Goal: Task Accomplishment & Management: Manage account settings

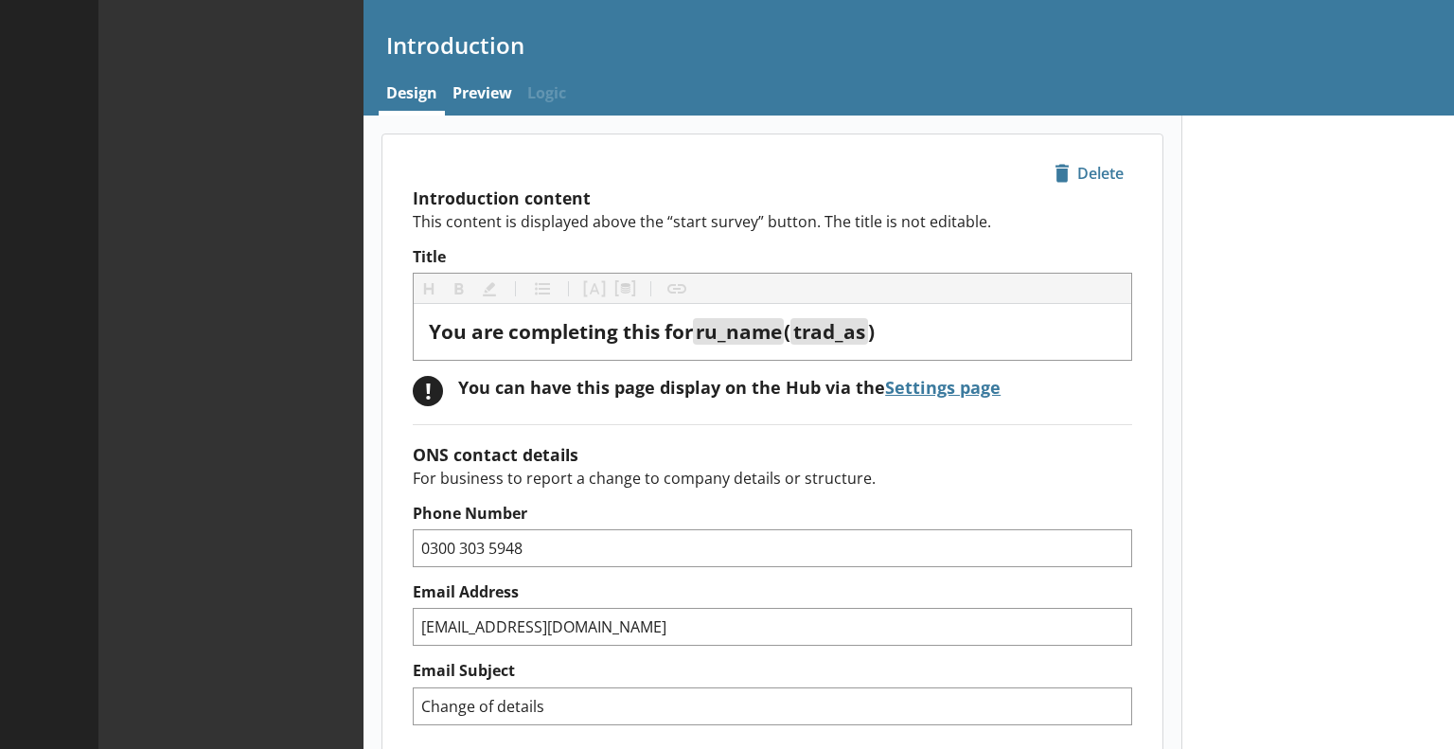
type textarea "x"
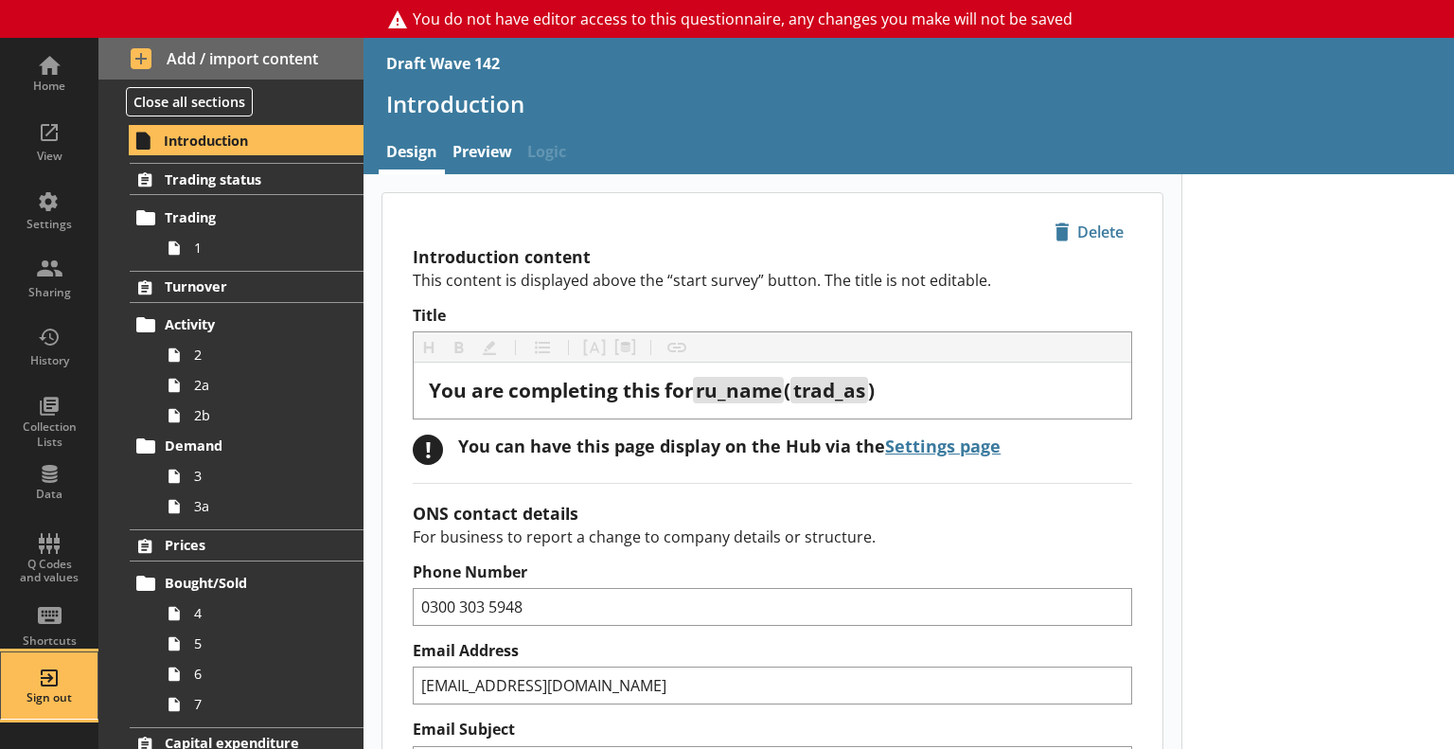
click at [45, 662] on div "Sign out" at bounding box center [49, 685] width 66 height 66
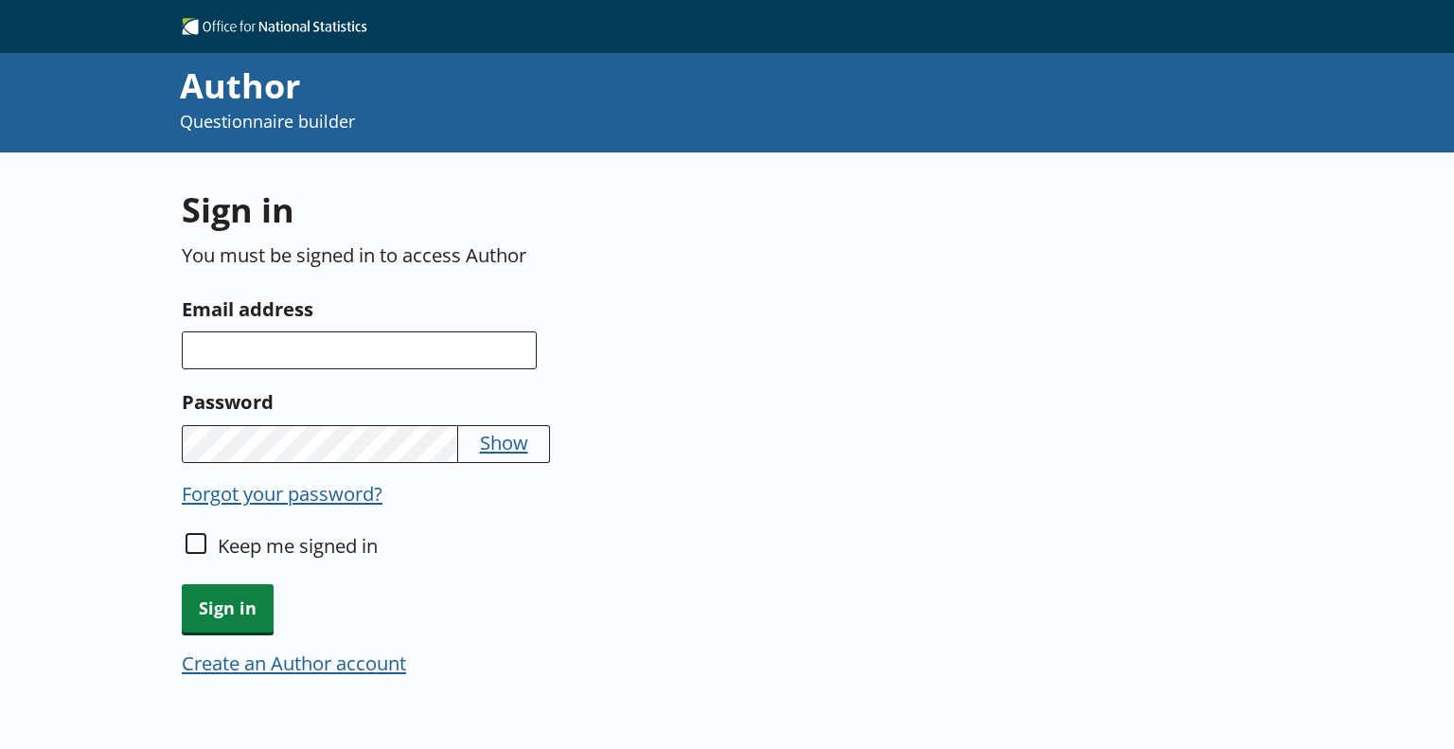
click at [784, 453] on div "Show" at bounding box center [538, 444] width 713 height 38
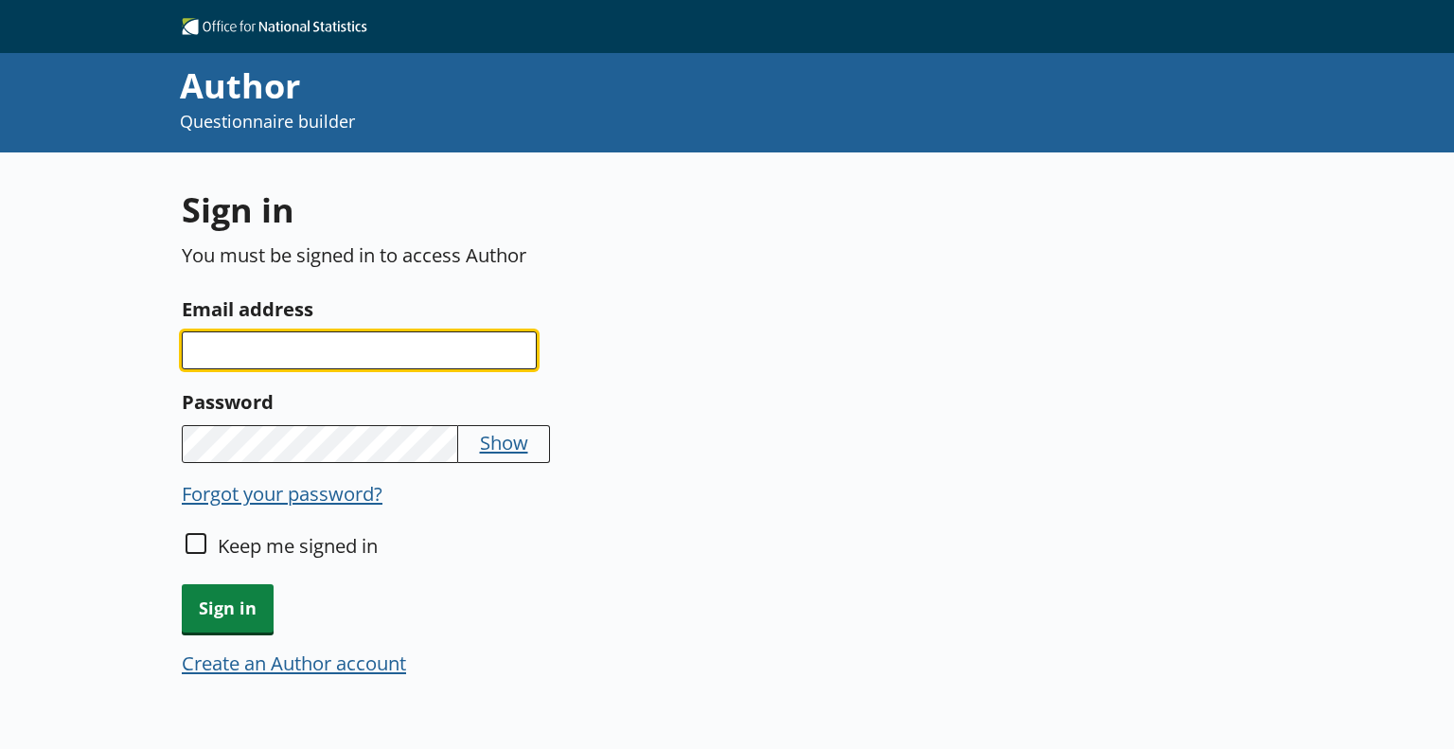
click at [428, 341] on input "Email address" at bounding box center [359, 350] width 355 height 38
type input "georgia.jenkins@ons.gov.uk"
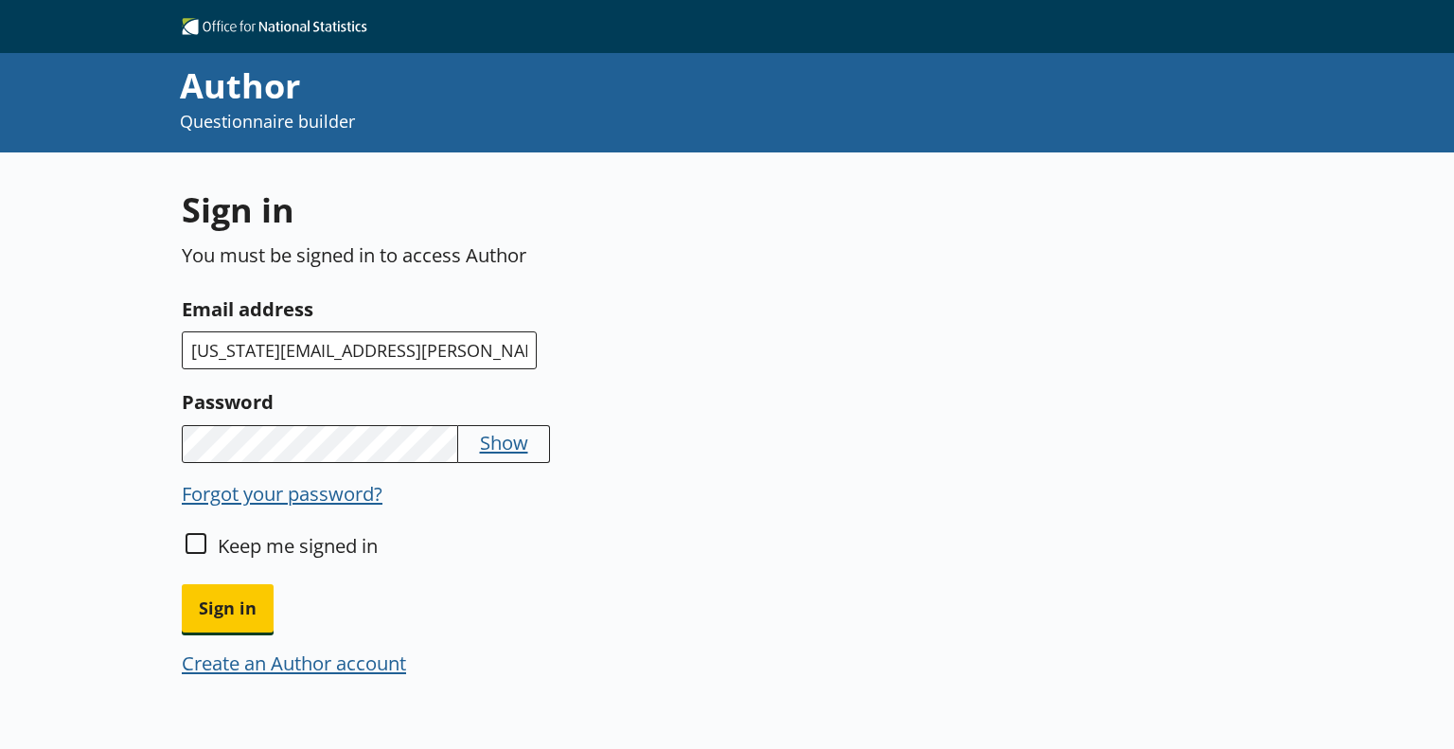
click at [182, 584] on button "Sign in" at bounding box center [228, 608] width 92 height 48
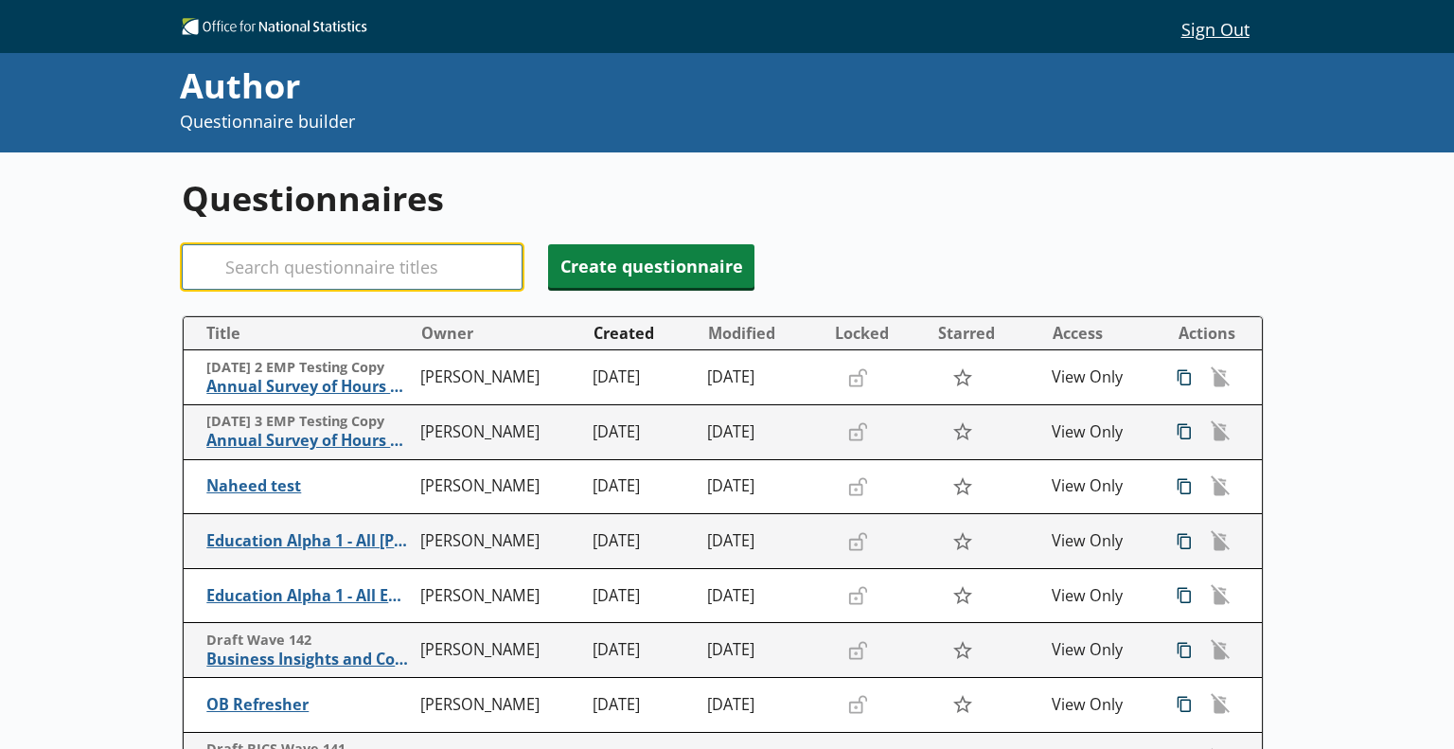
click at [386, 259] on input "Search" at bounding box center [352, 266] width 341 height 45
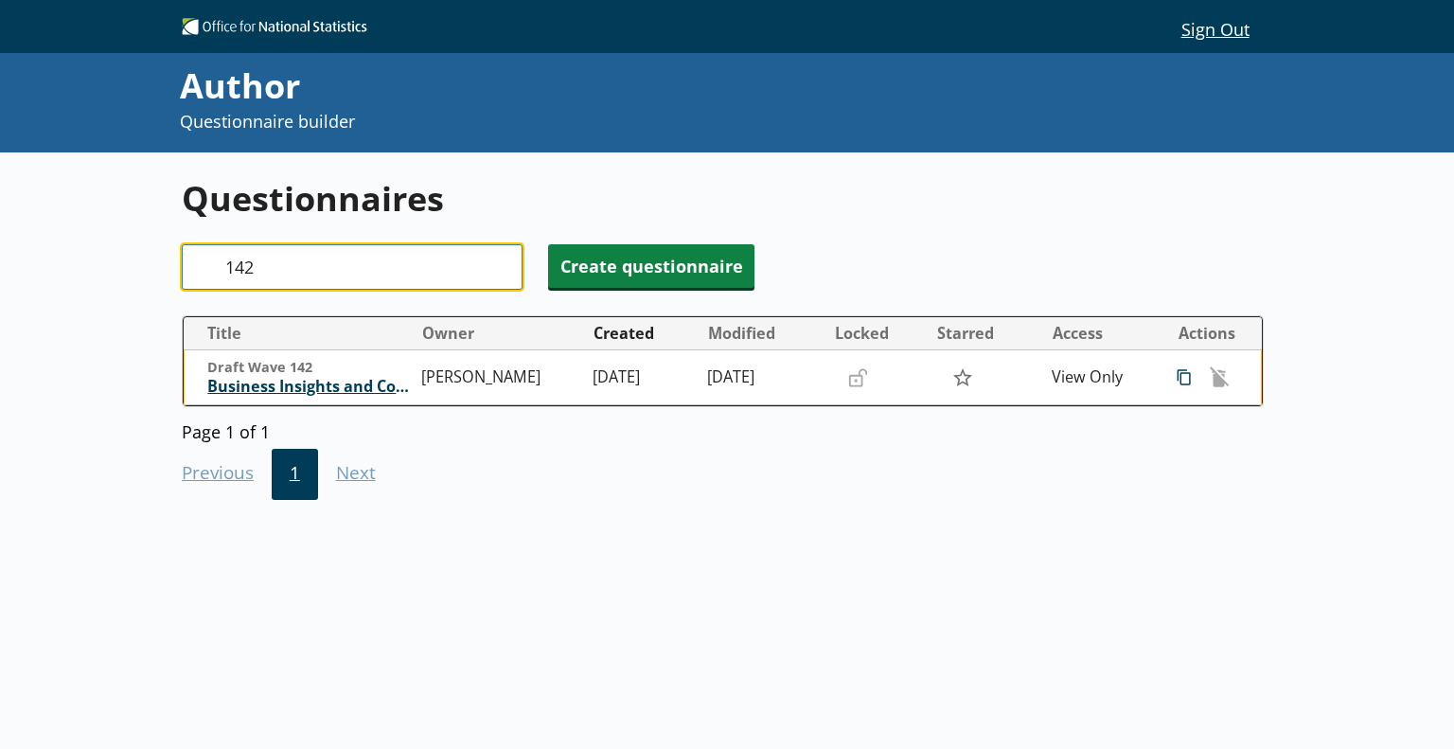
type input "142"
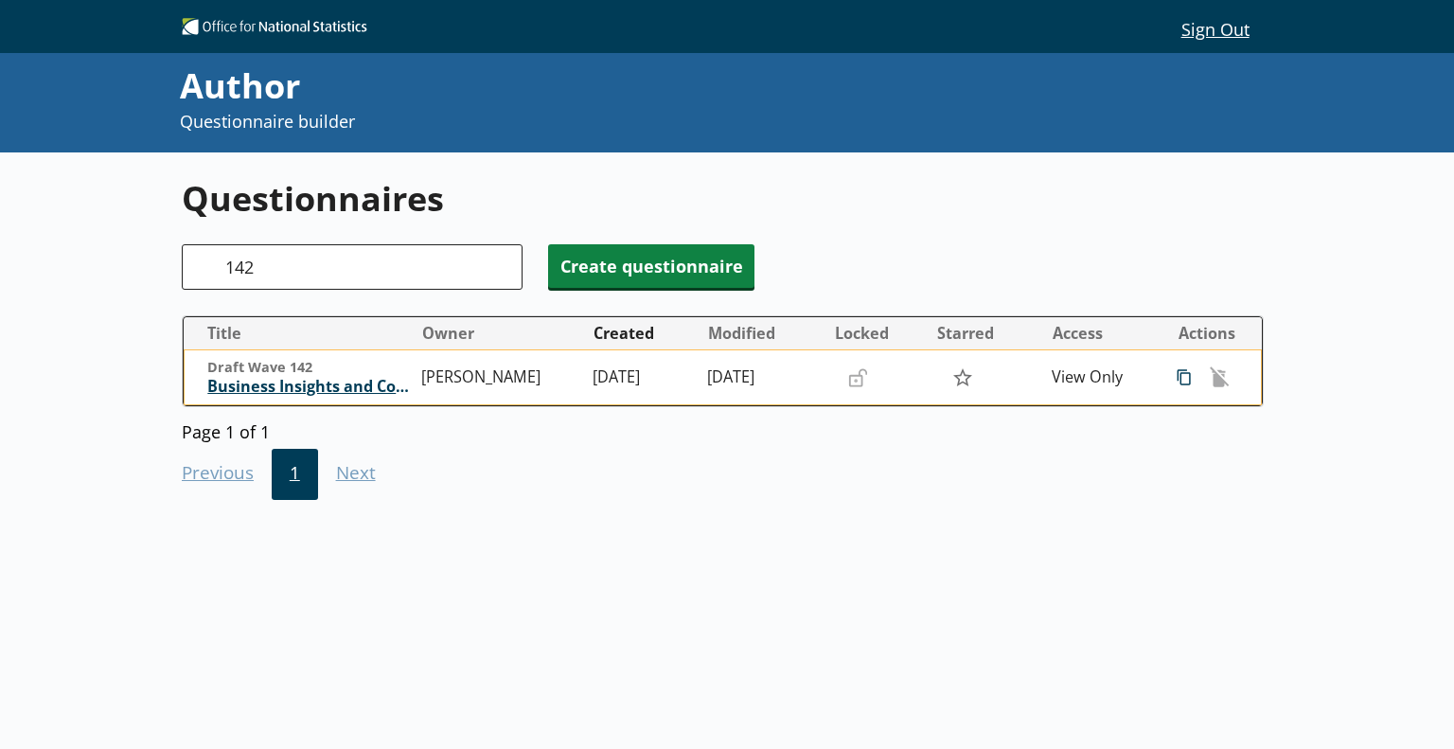
click at [321, 393] on span "Business Insights and Conditions Survey (BICS)" at bounding box center [309, 387] width 204 height 20
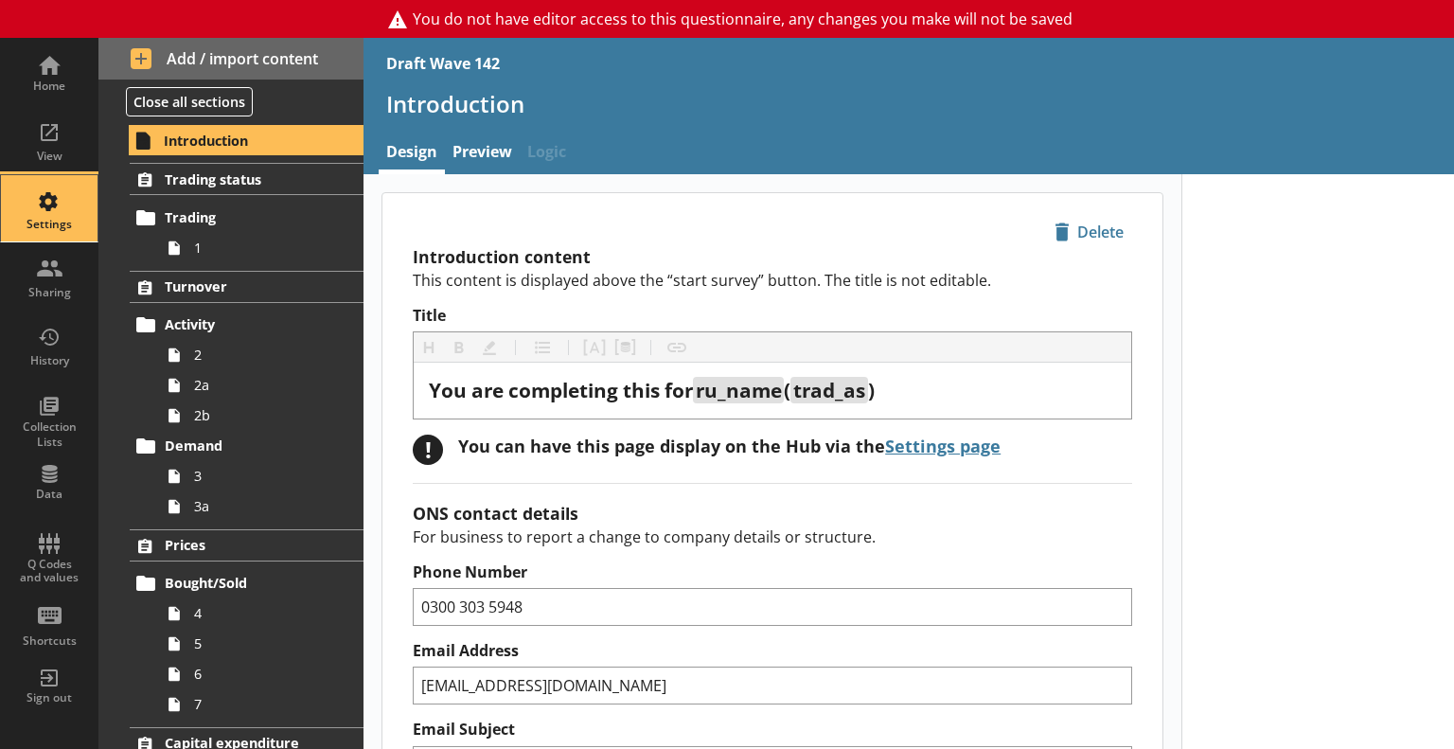
click at [49, 217] on div "Settings" at bounding box center [49, 224] width 66 height 15
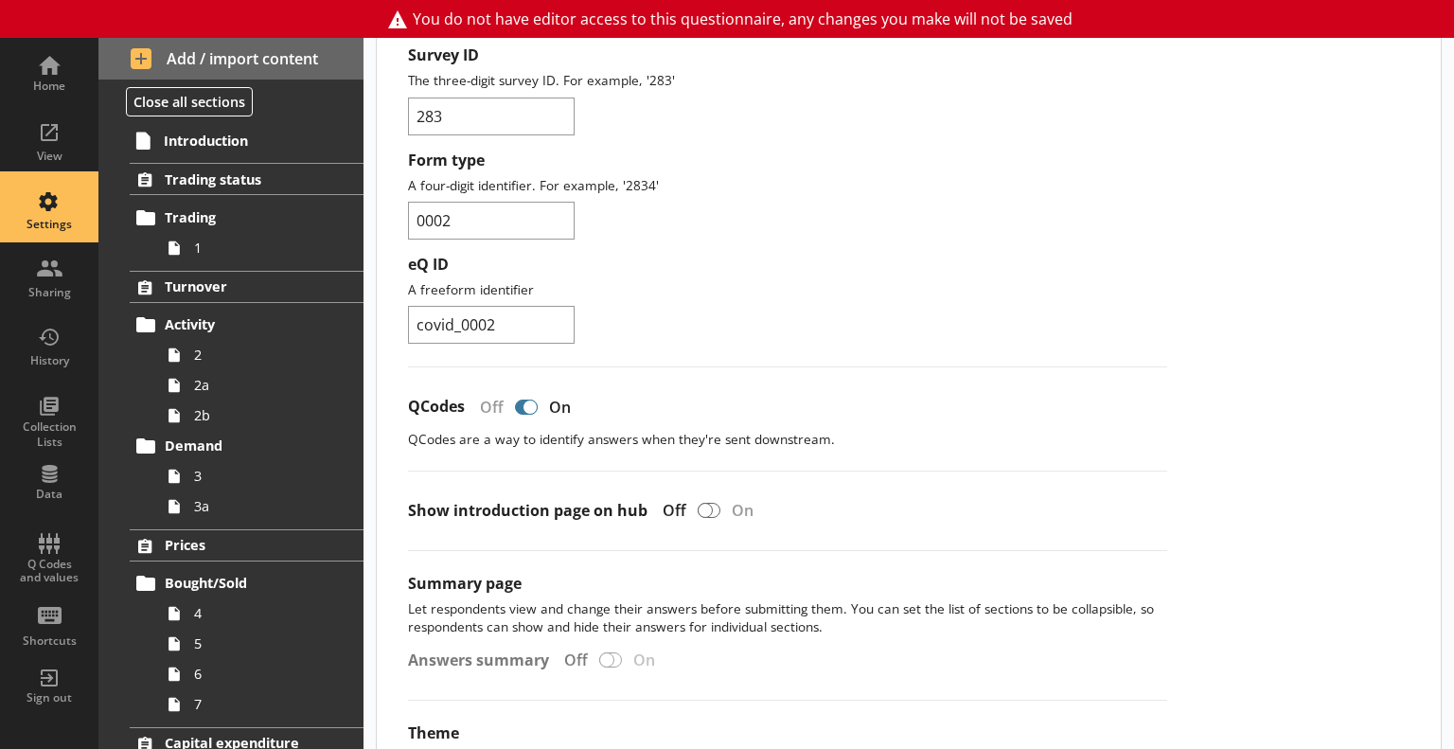
scroll to position [379, 0]
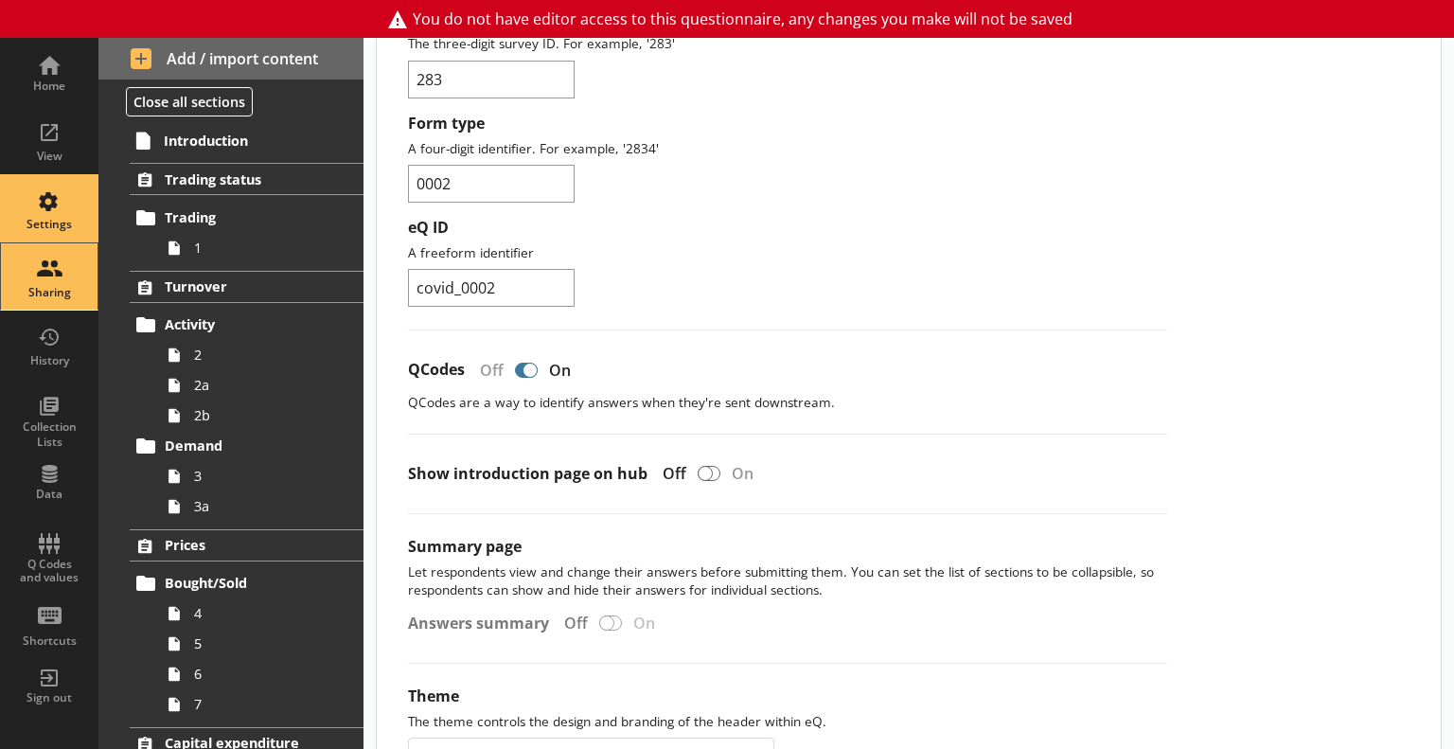
click at [58, 275] on div "Sharing" at bounding box center [49, 276] width 66 height 66
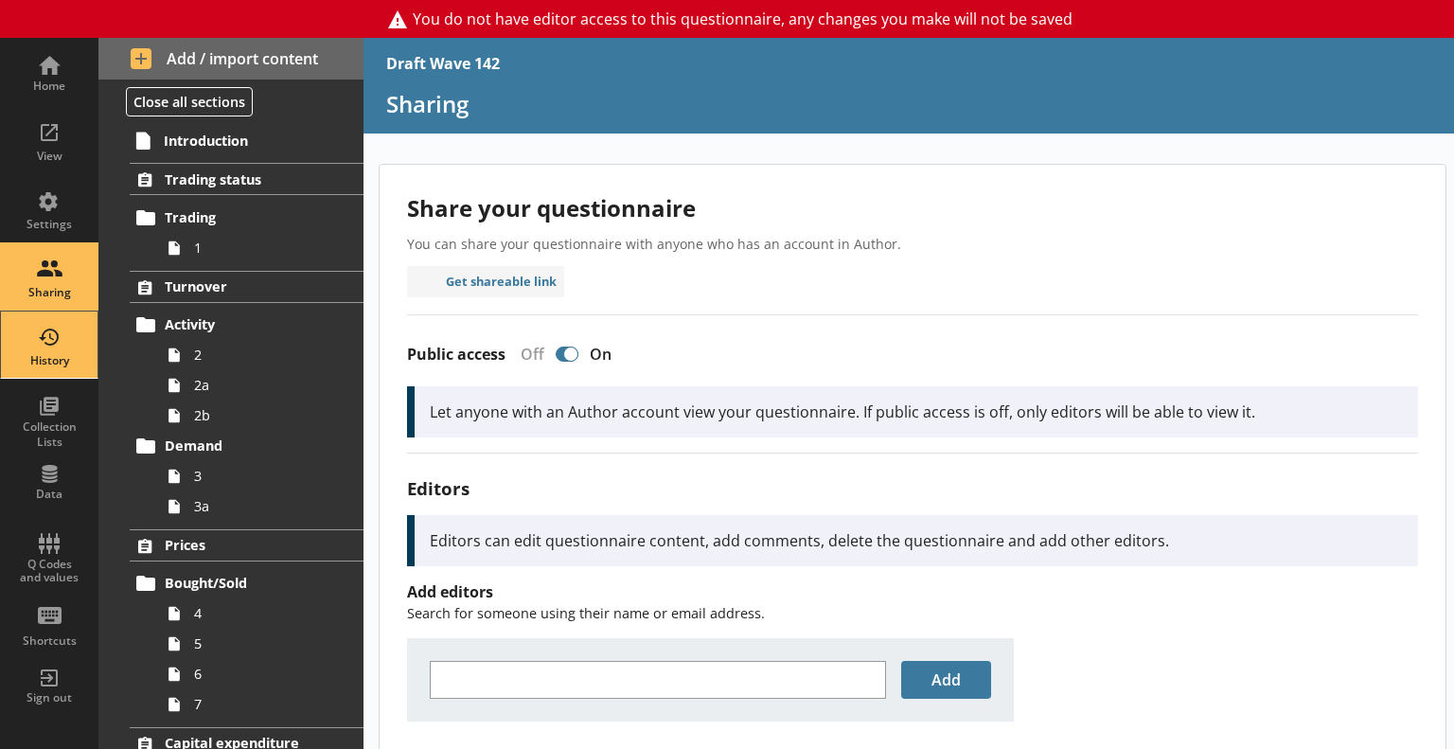
click at [58, 363] on div "History" at bounding box center [49, 360] width 66 height 15
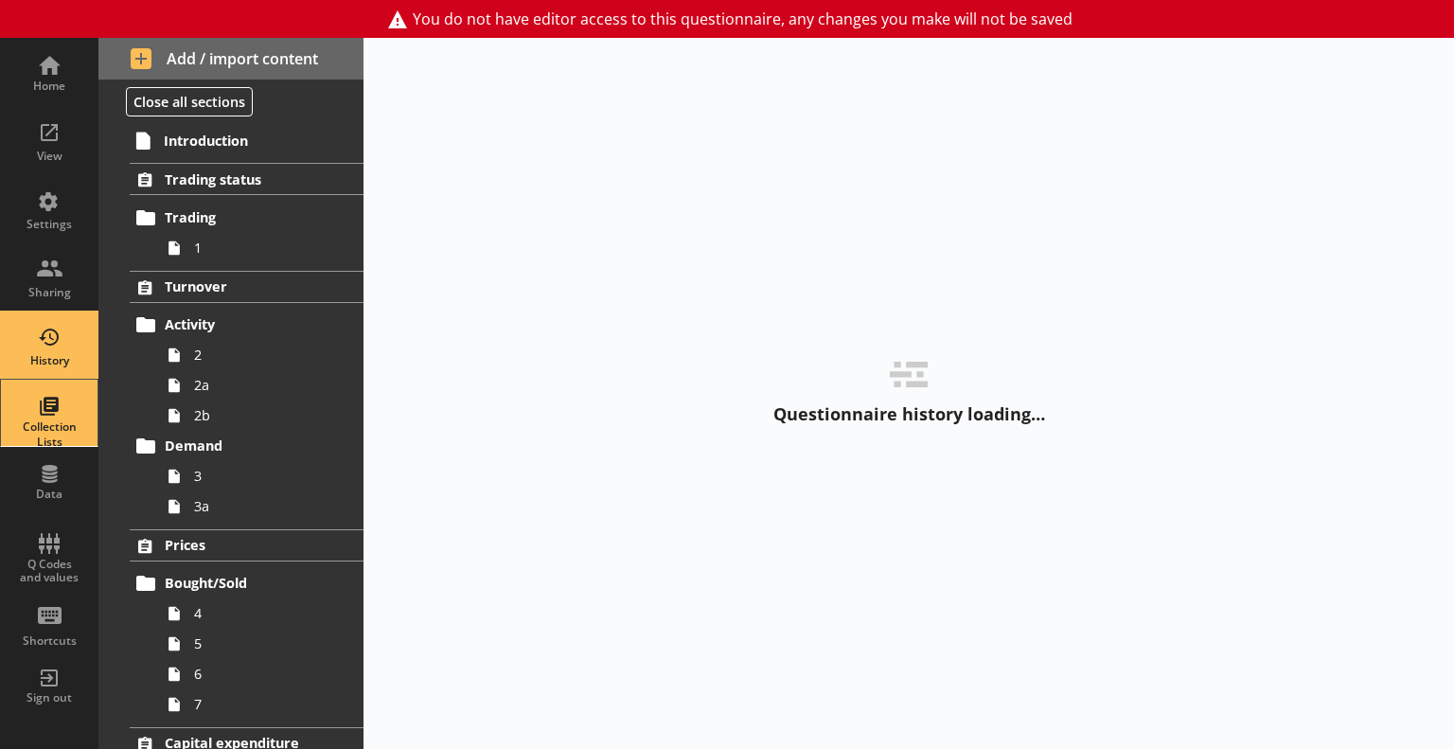
click at [42, 436] on div "Collection Lists" at bounding box center [49, 433] width 66 height 29
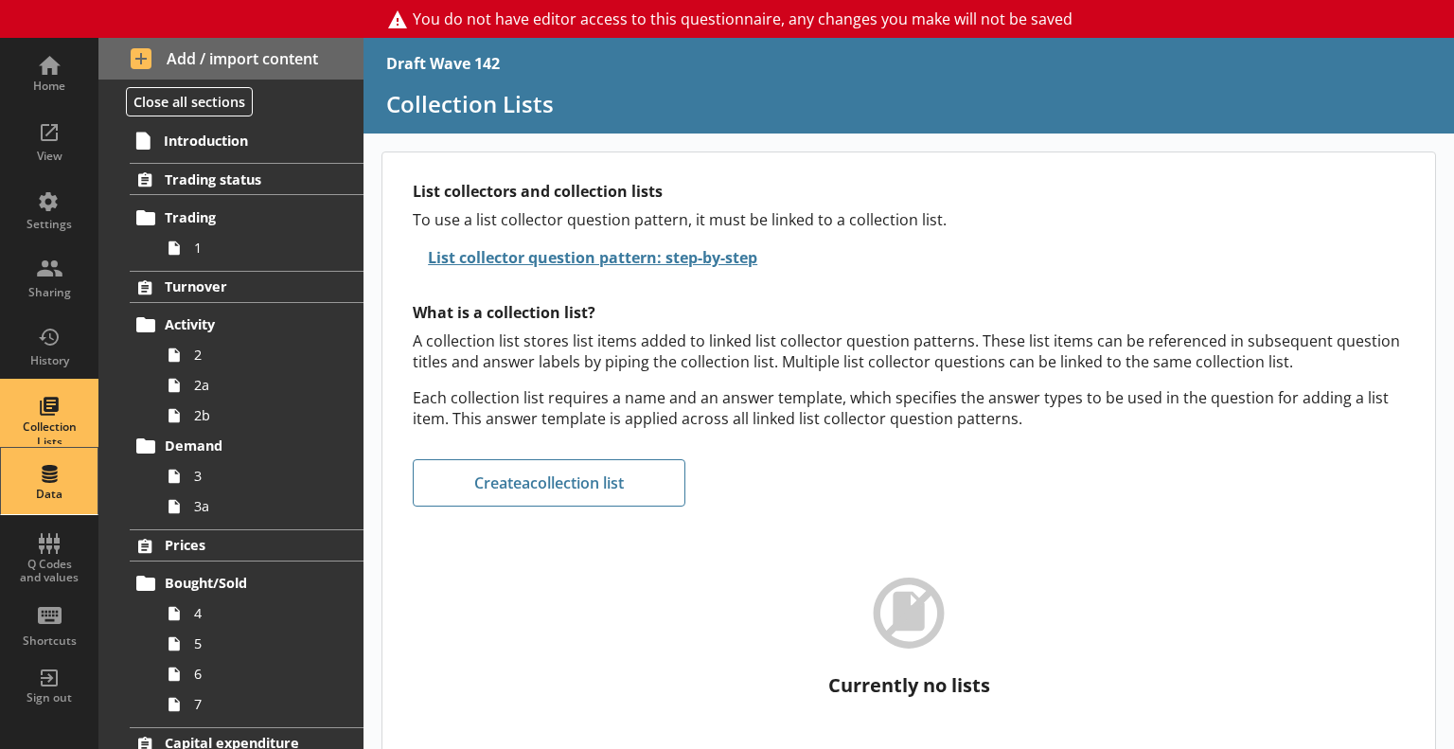
click at [60, 487] on div "Data" at bounding box center [49, 494] width 66 height 15
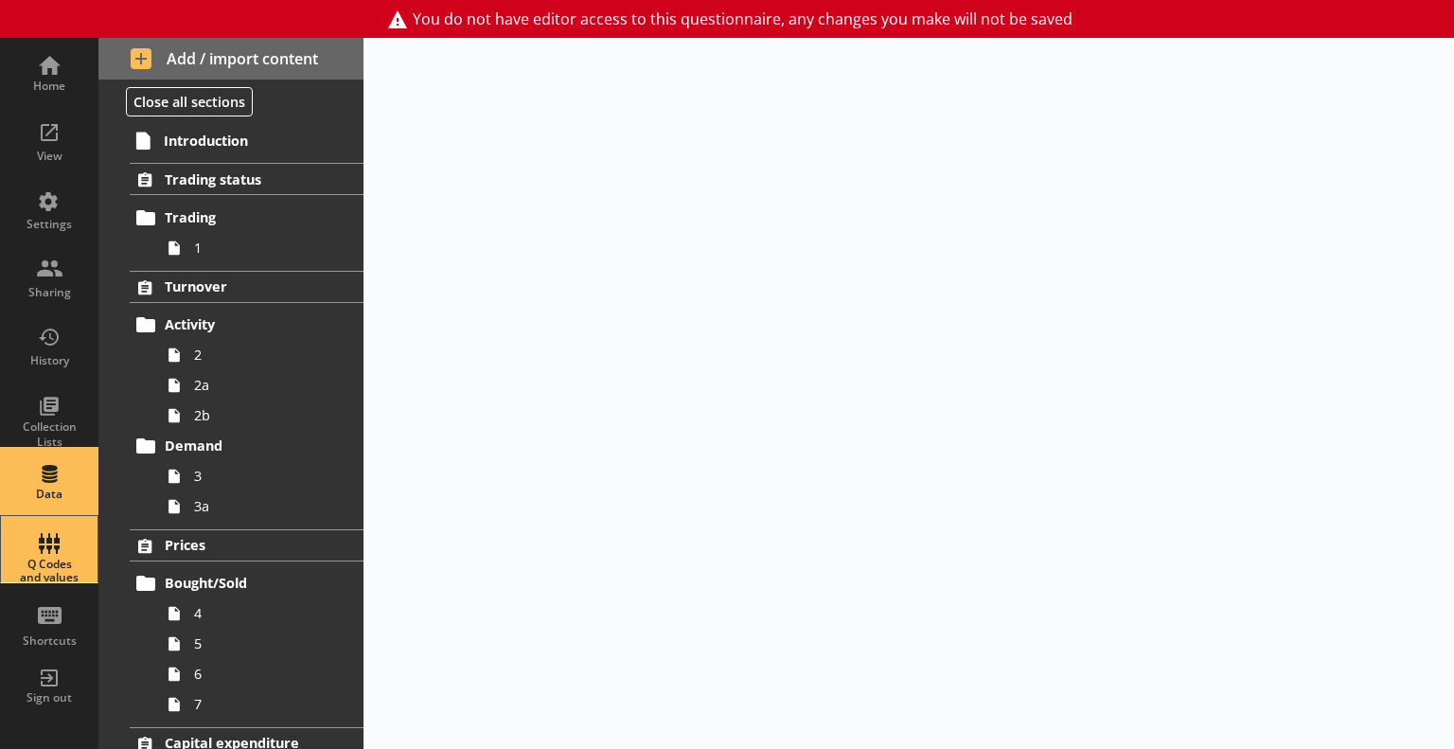
select select "Text_Optional"
select select "Date"
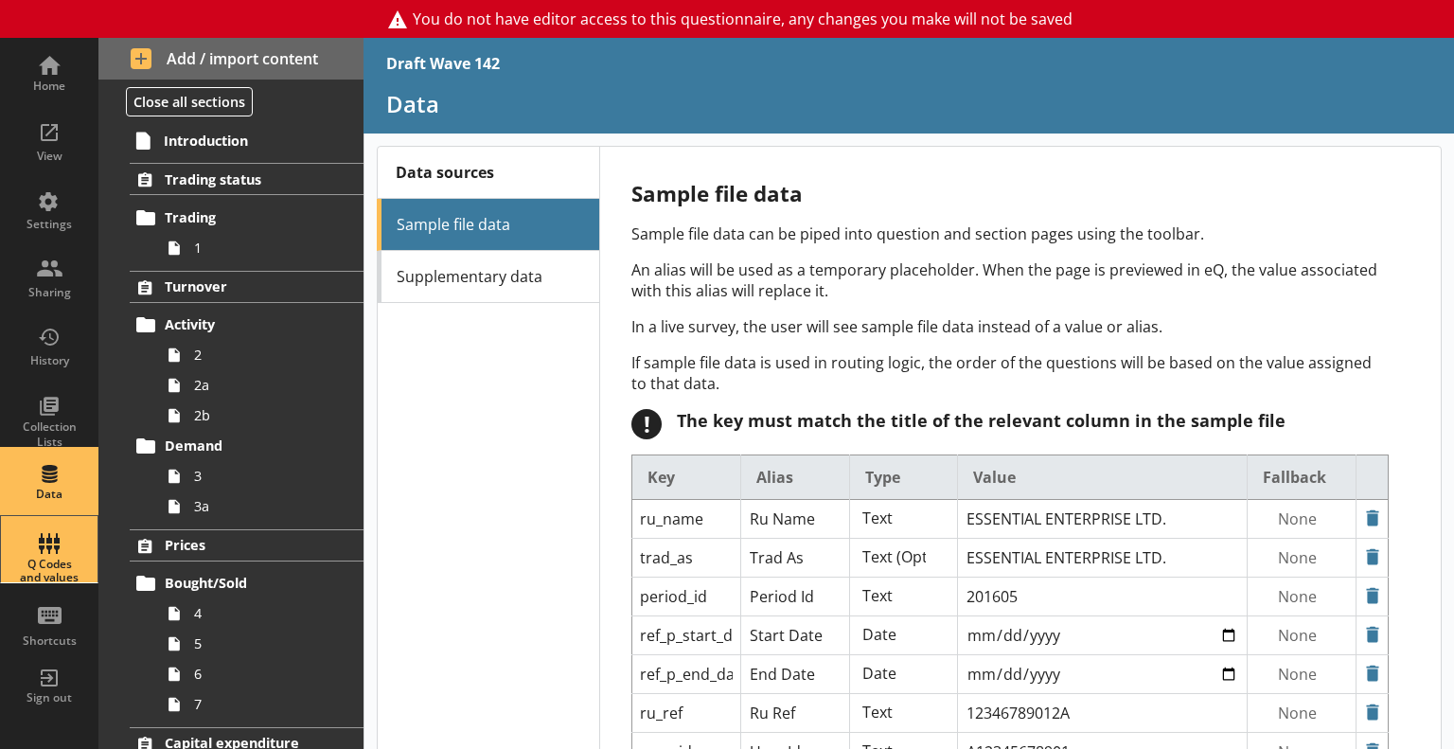
click at [52, 552] on div "Q Codes and values" at bounding box center [49, 549] width 66 height 66
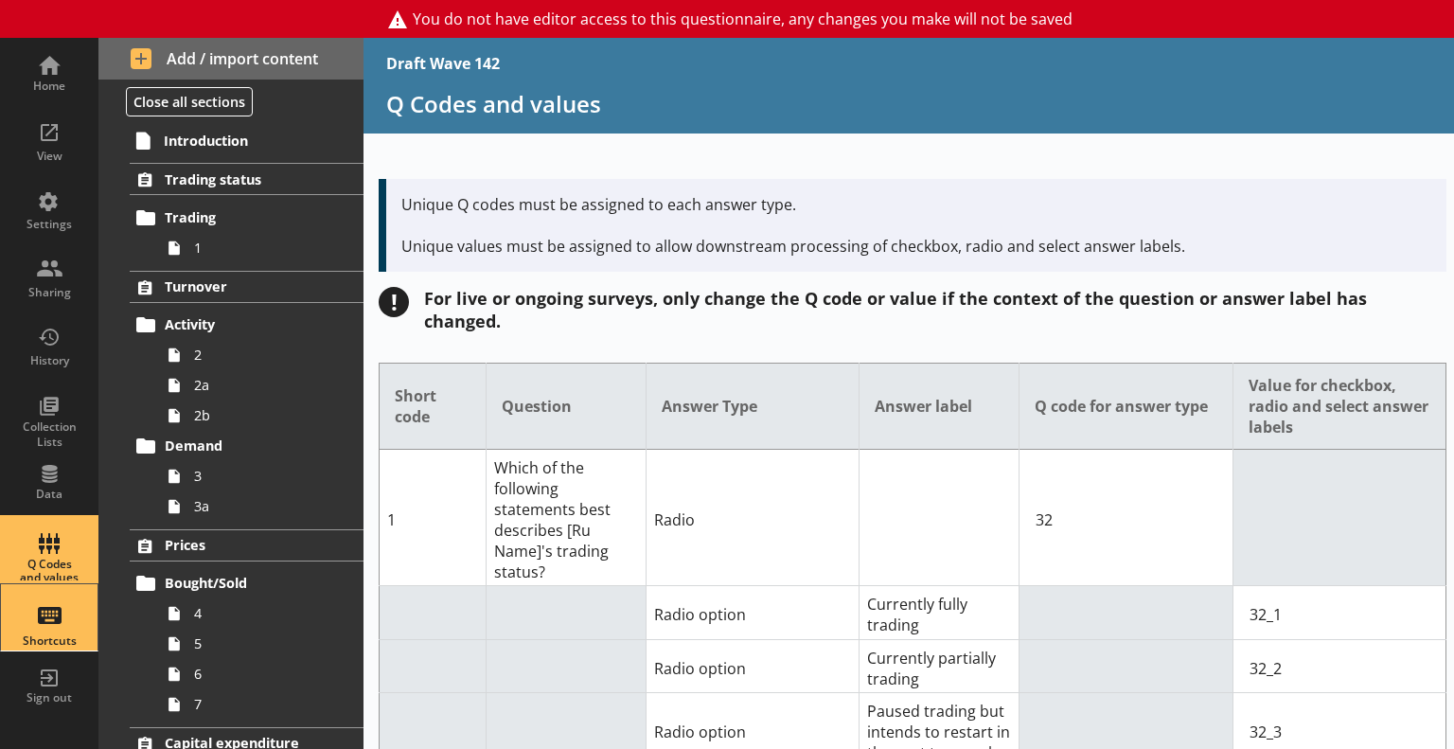
click at [68, 641] on div "Shortcuts" at bounding box center [49, 640] width 66 height 15
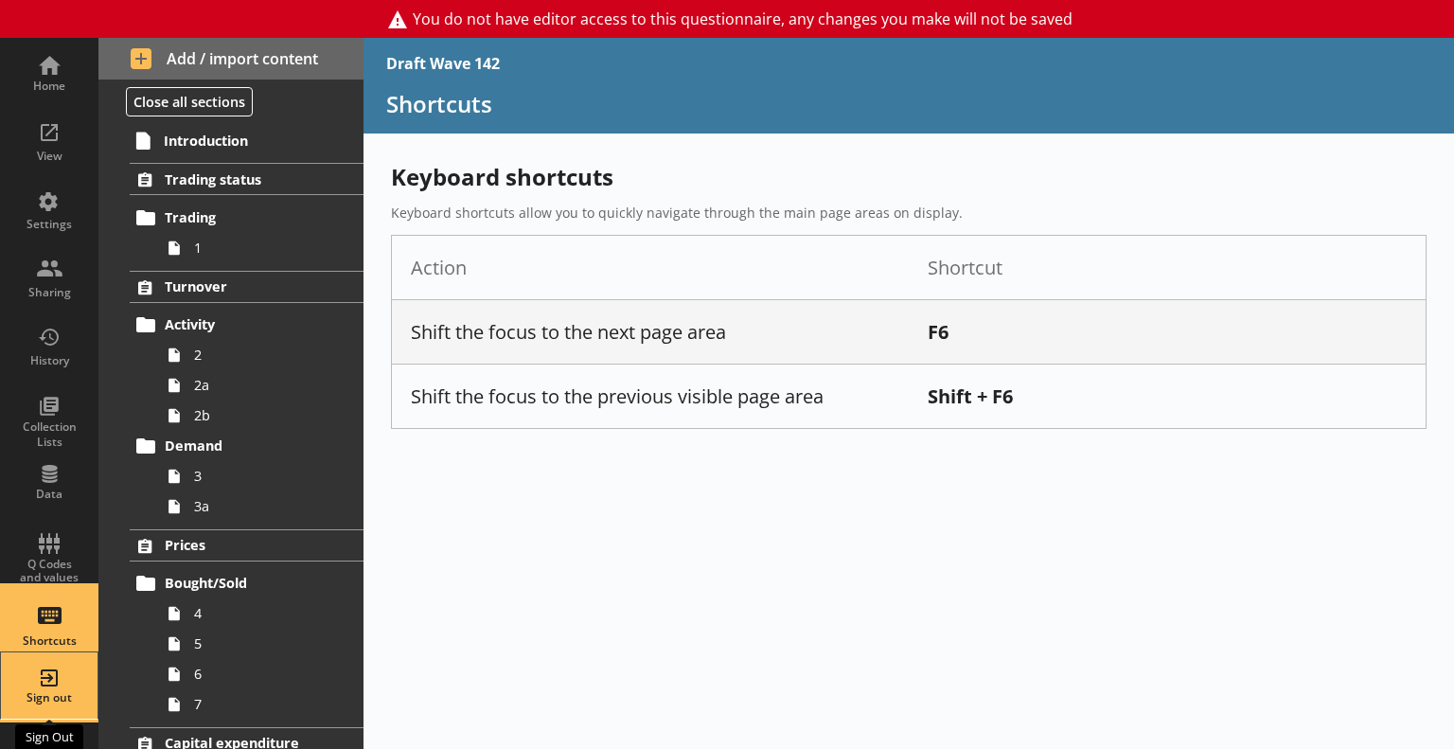
click at [61, 675] on div "Sign out" at bounding box center [49, 685] width 66 height 66
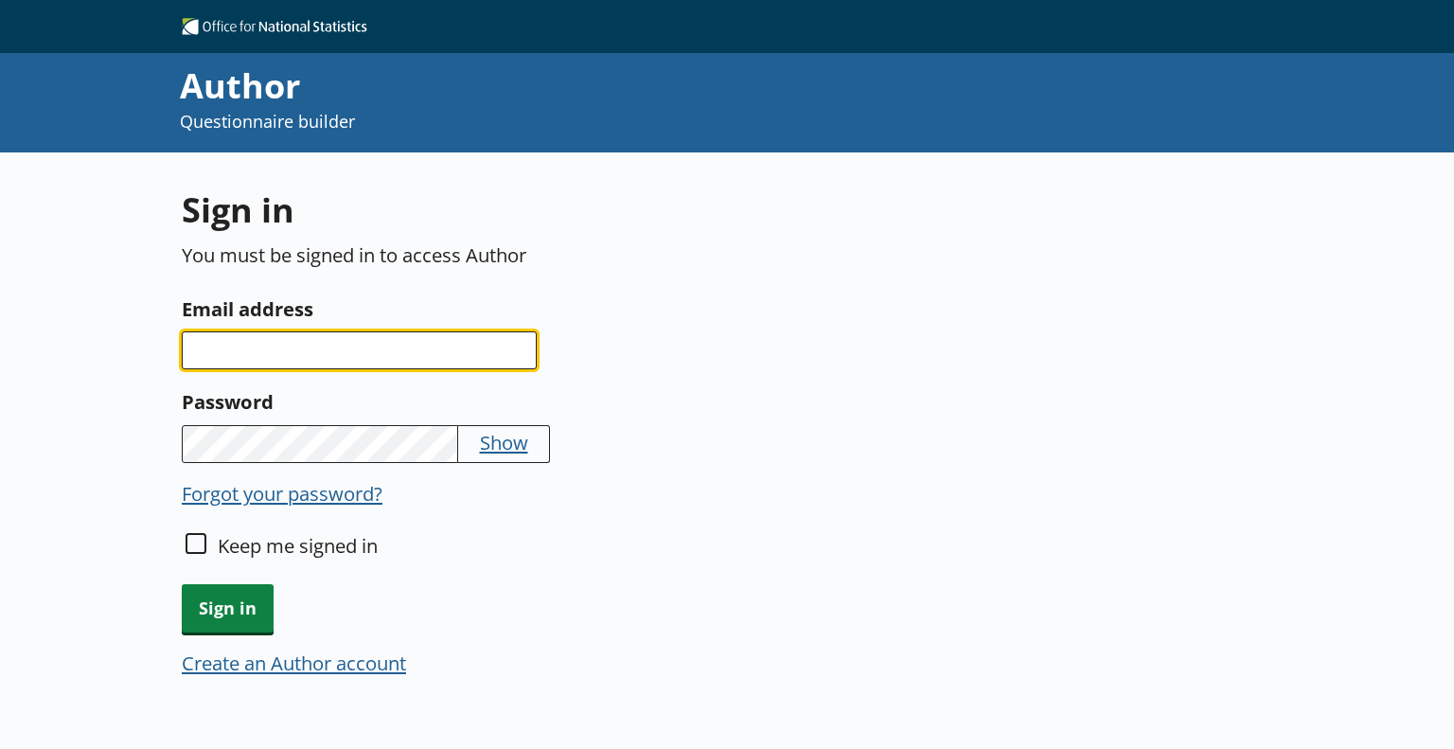
click at [489, 361] on input "Email address" at bounding box center [359, 350] width 355 height 38
type input "georgia.jenkins@ons.gov.uk"
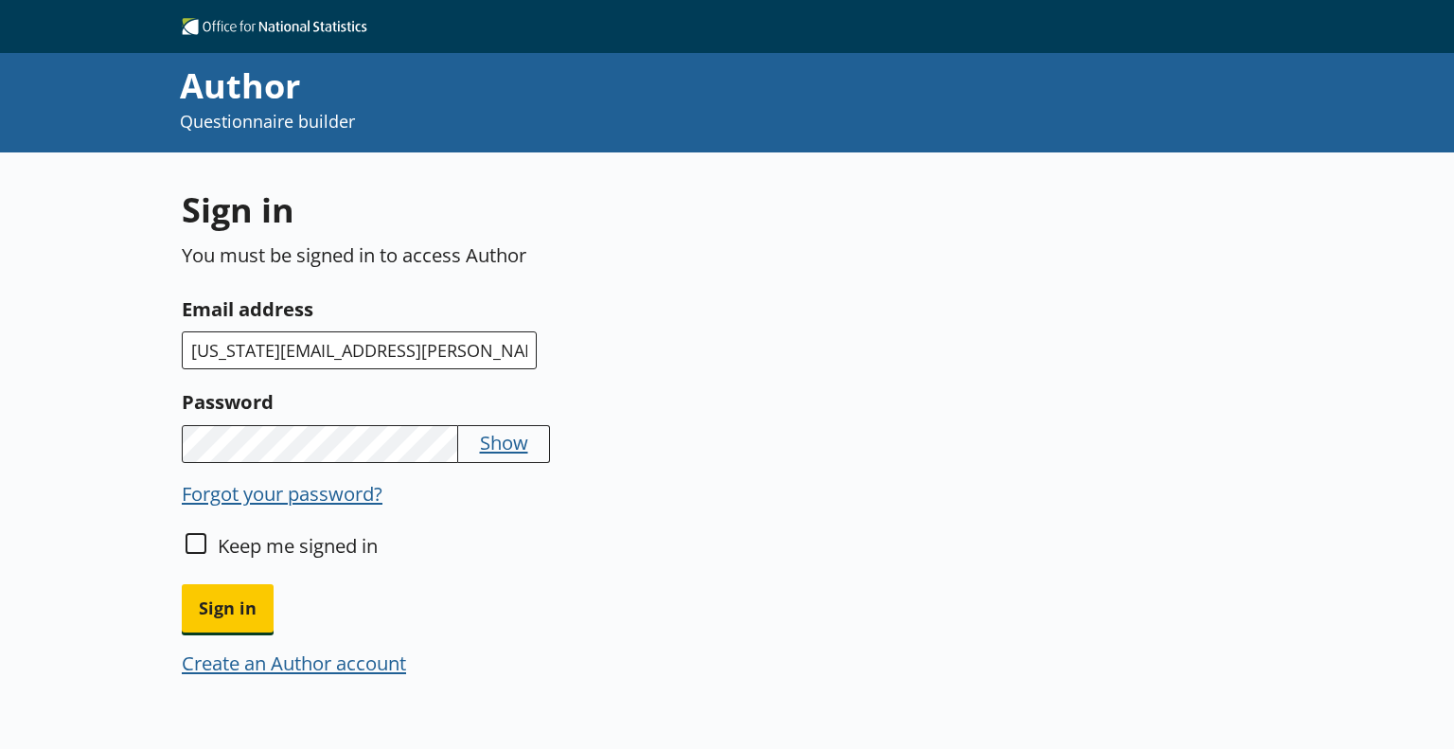
click at [182, 584] on button "Sign in" at bounding box center [228, 608] width 92 height 48
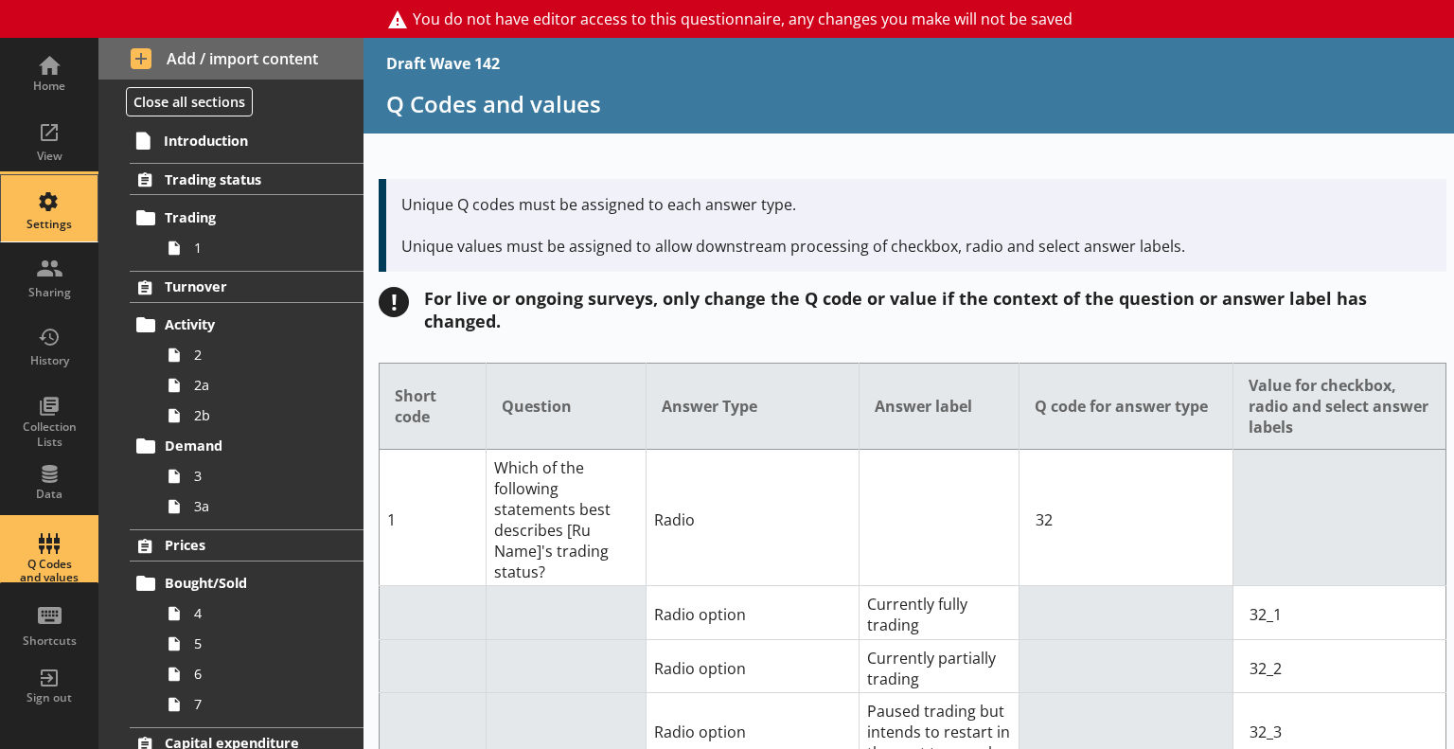
click at [36, 201] on div "Settings" at bounding box center [49, 208] width 66 height 66
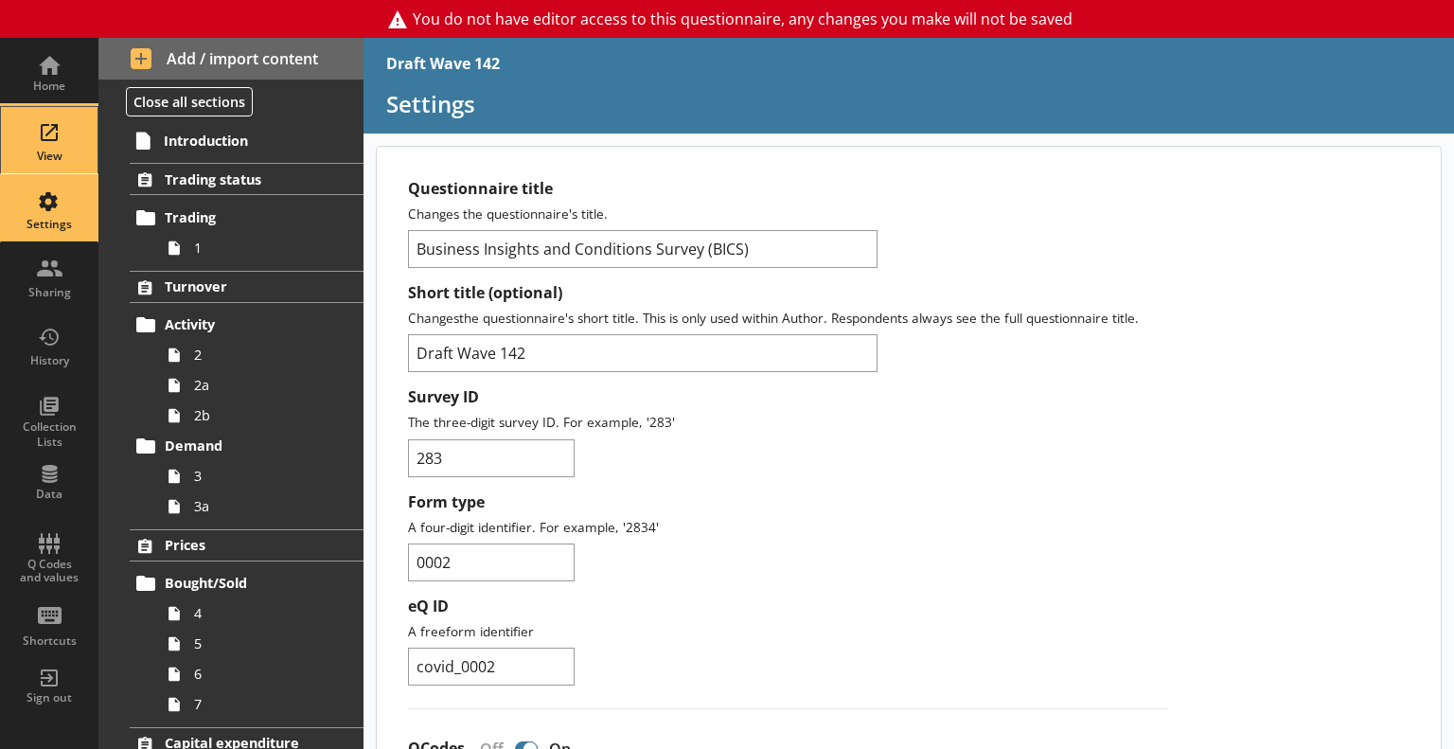
click at [43, 137] on div "View" at bounding box center [49, 140] width 66 height 66
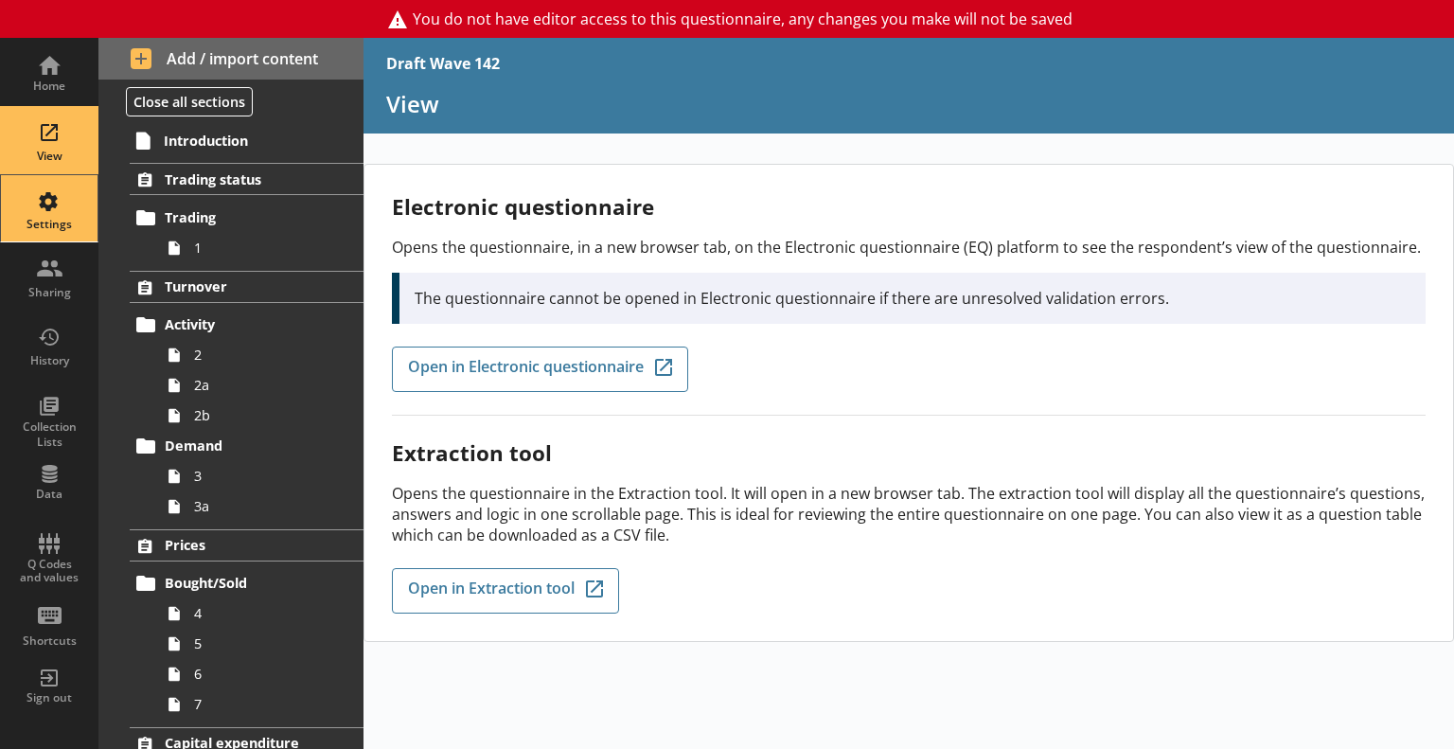
click at [30, 229] on div "Settings" at bounding box center [49, 224] width 66 height 15
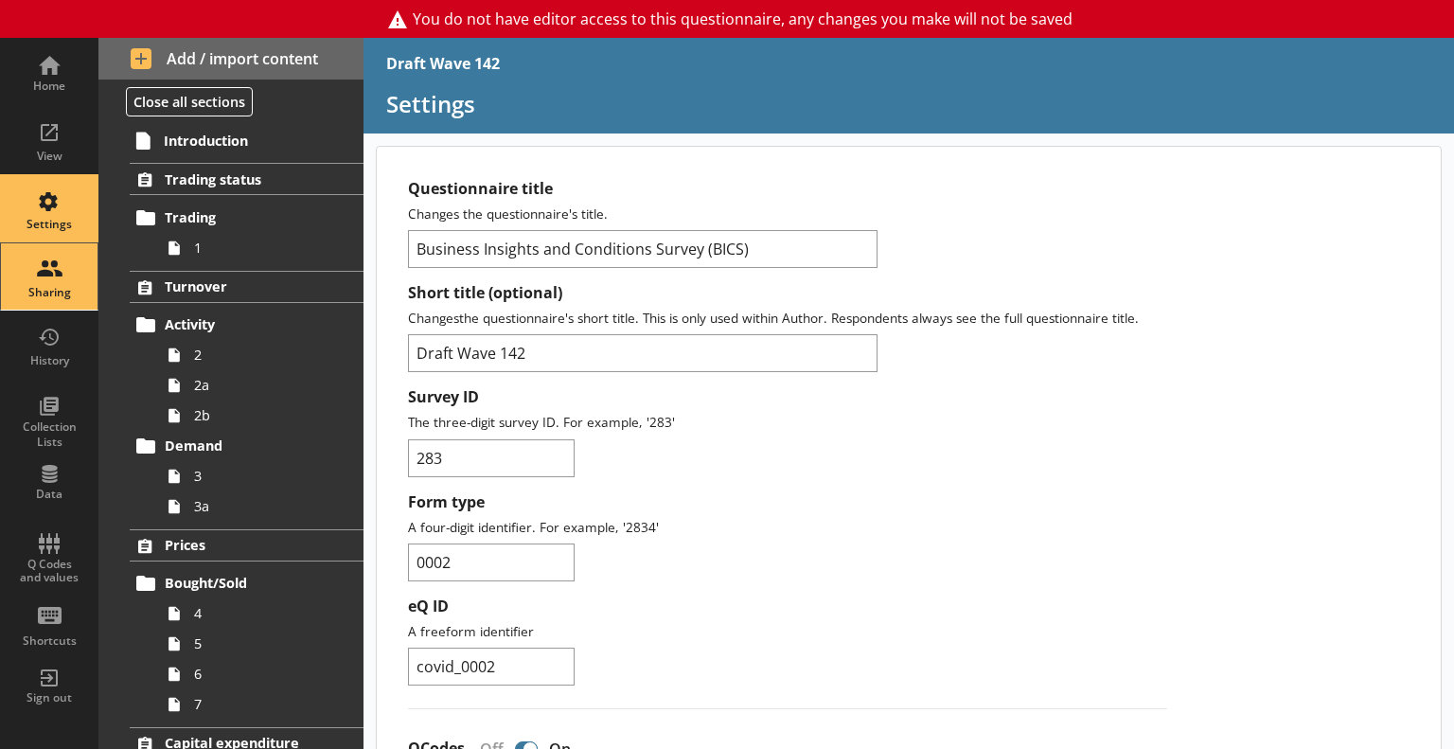
click at [60, 275] on div "Sharing" at bounding box center [49, 276] width 66 height 66
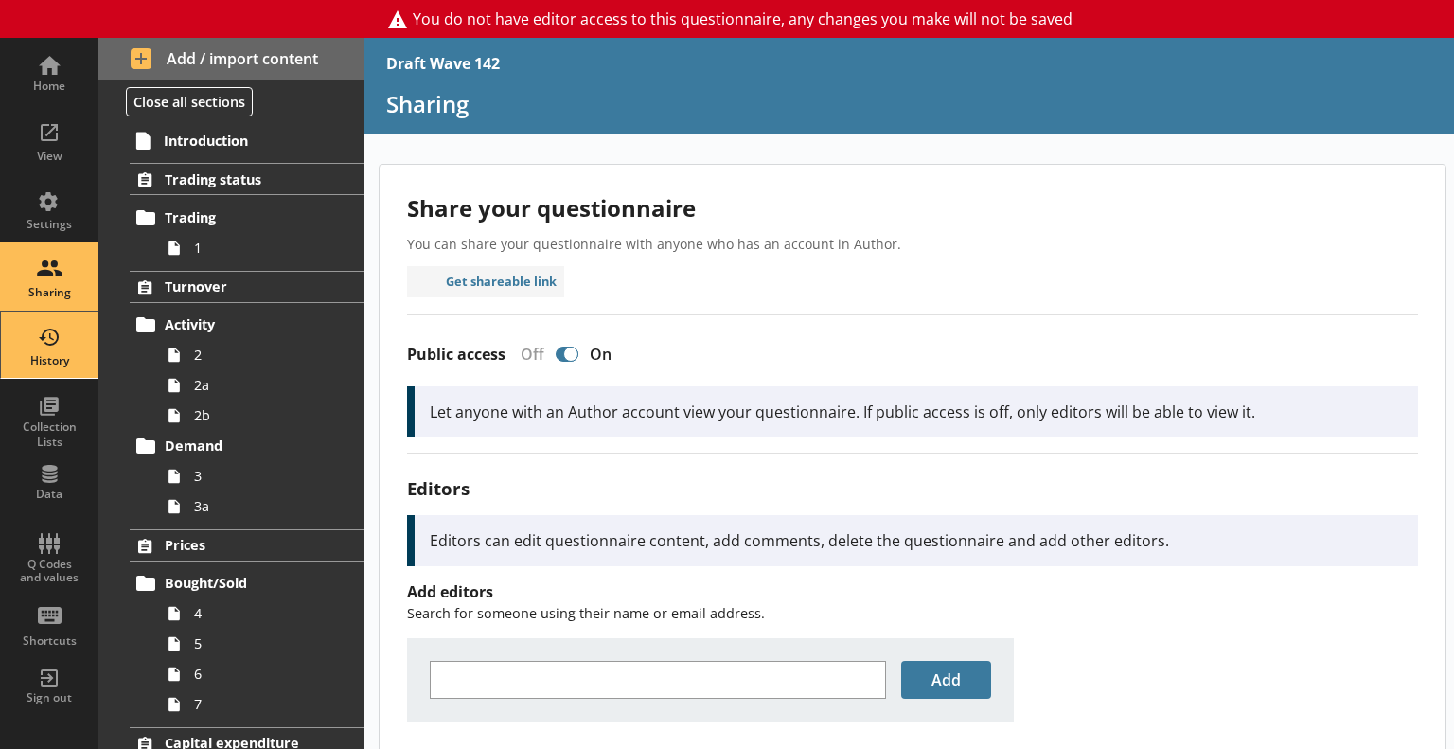
click at [43, 349] on div "History" at bounding box center [49, 344] width 66 height 66
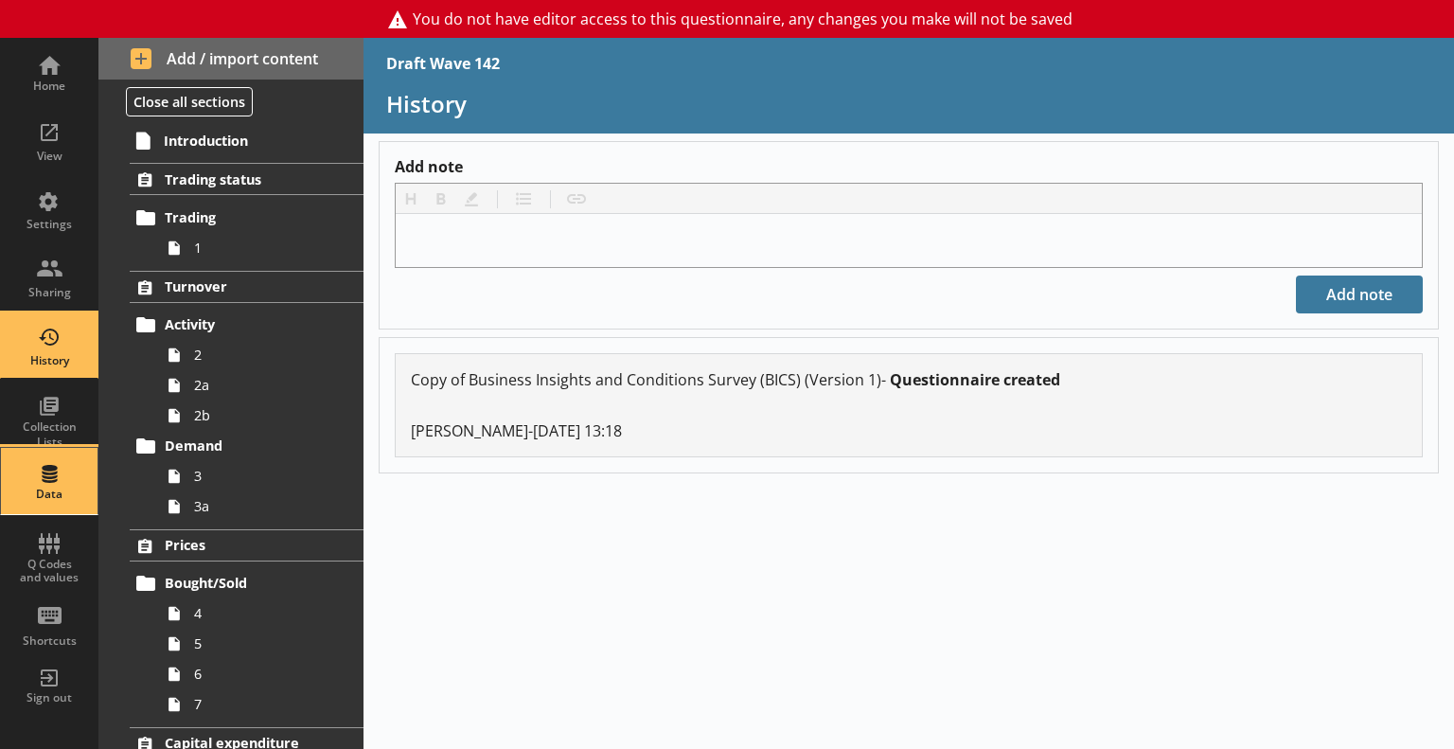
click at [56, 448] on div "Data" at bounding box center [49, 481] width 66 height 66
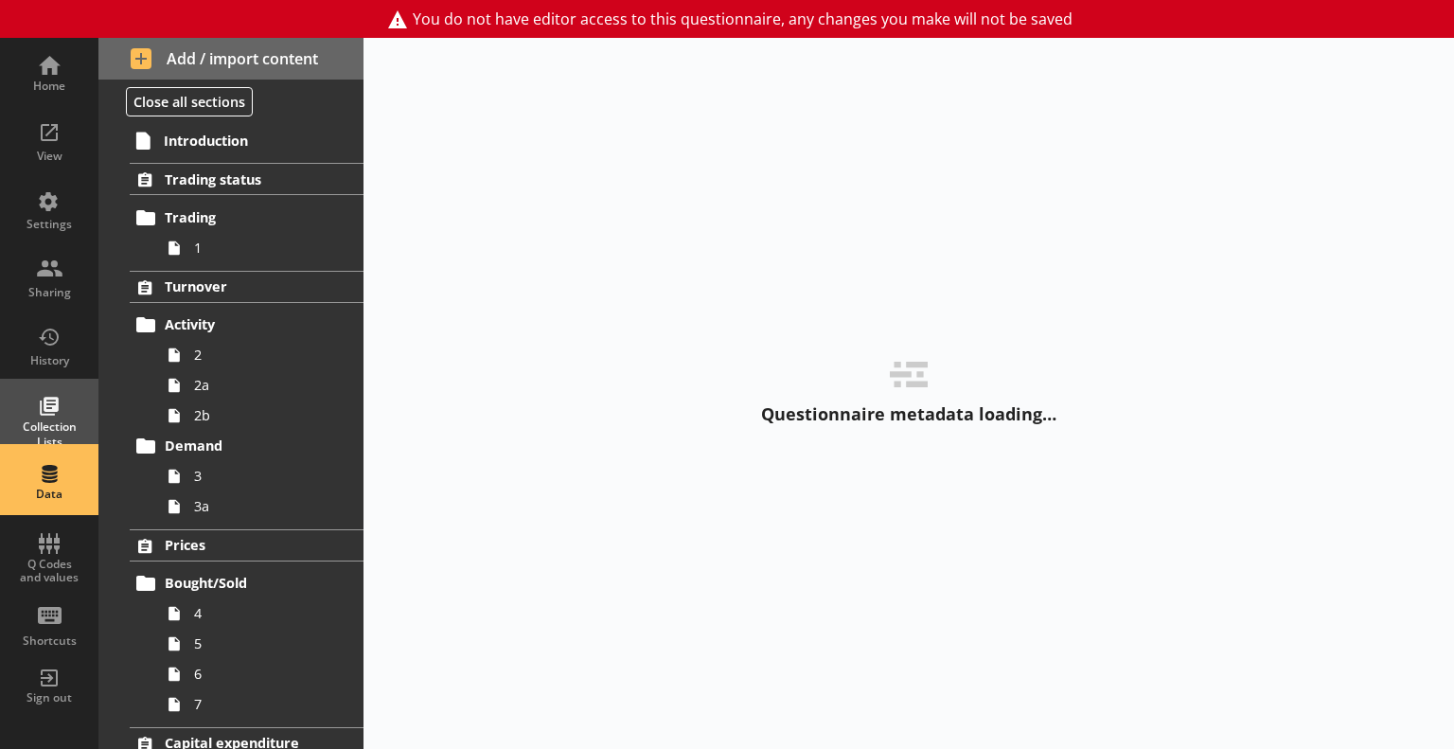
select select "Text_Optional"
select select "Date"
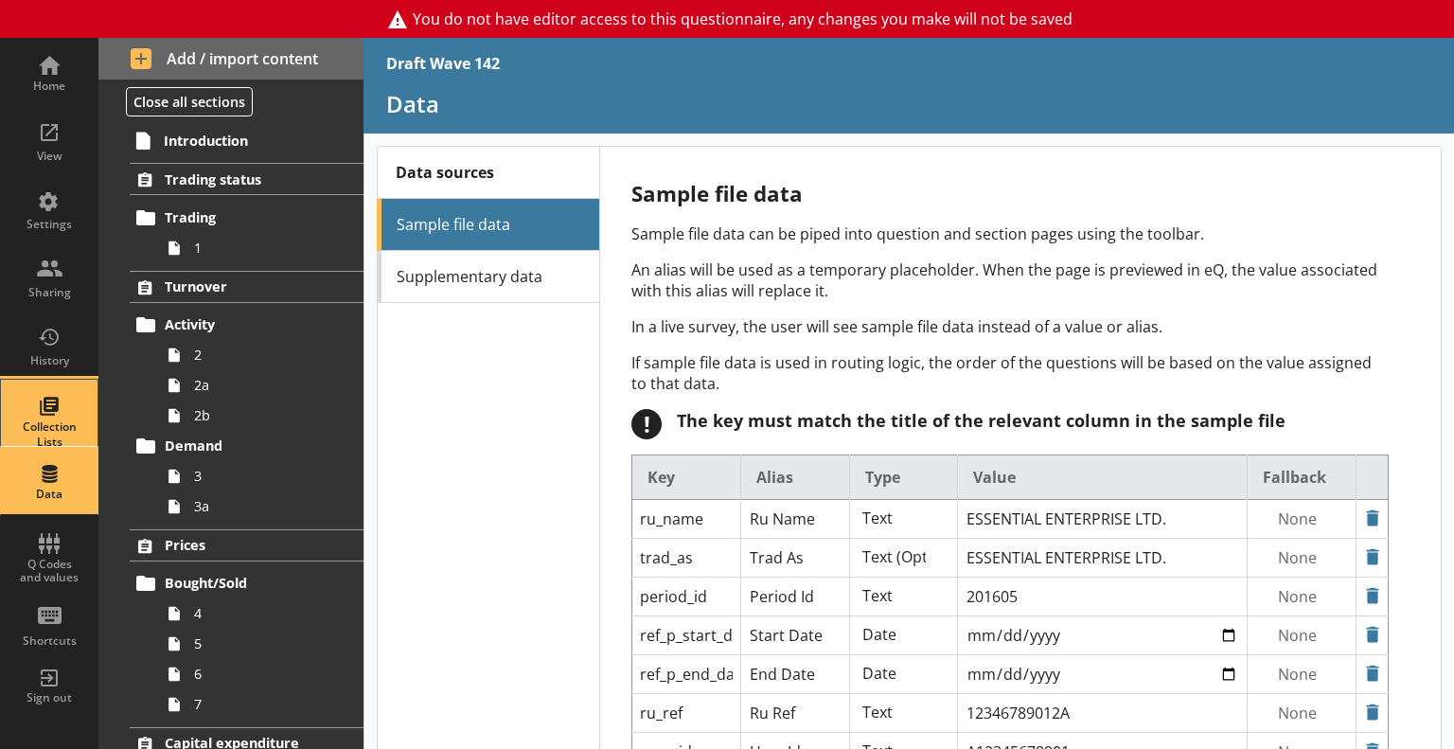
click at [52, 416] on div "Collection Lists" at bounding box center [49, 413] width 66 height 66
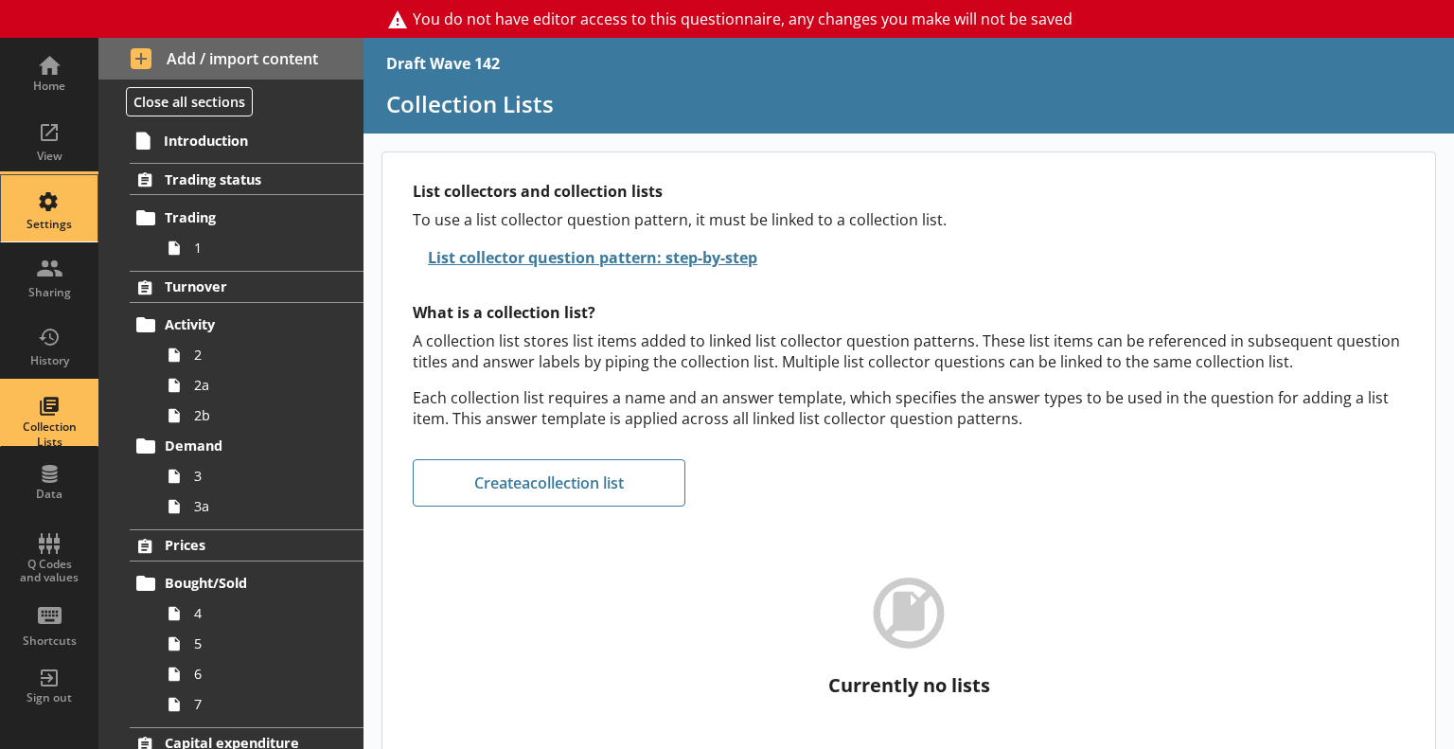
click at [52, 209] on div "Settings" at bounding box center [49, 208] width 66 height 66
